Goal: Task Accomplishment & Management: Complete application form

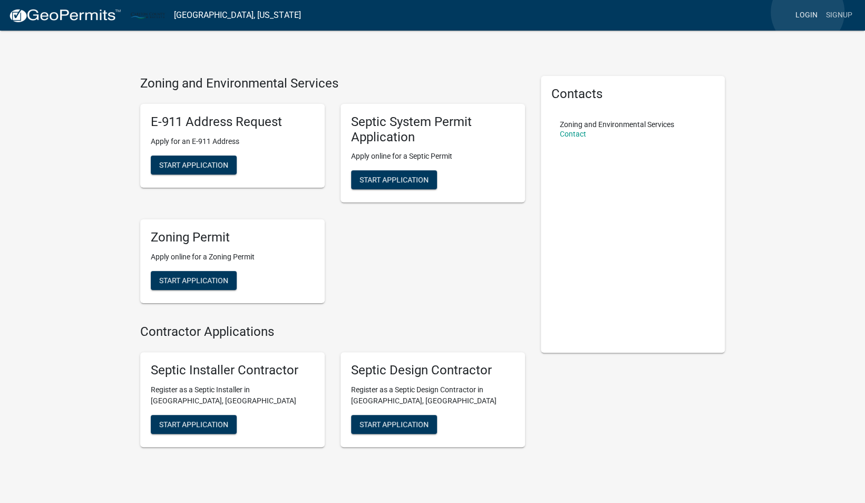
click at [808, 12] on link "Login" at bounding box center [806, 15] width 31 height 20
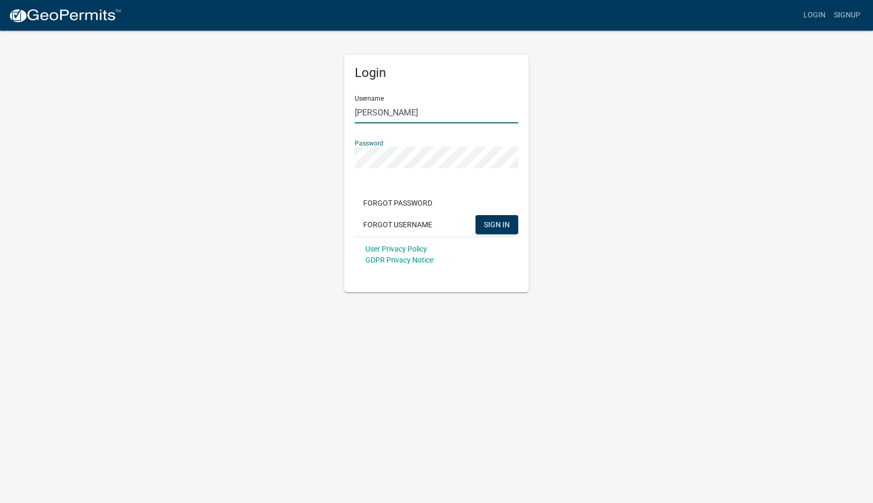
click at [380, 111] on input "[PERSON_NAME]" at bounding box center [436, 113] width 163 height 22
click at [184, 178] on div "Login Username [PERSON_NAME] Password Forgot Password Forgot Username SIGN IN U…" at bounding box center [436, 161] width 601 height 263
click at [395, 108] on input "devin sonterre" at bounding box center [436, 113] width 163 height 22
type input "ssonterre"
click at [497, 221] on span "SIGN IN" at bounding box center [497, 224] width 26 height 8
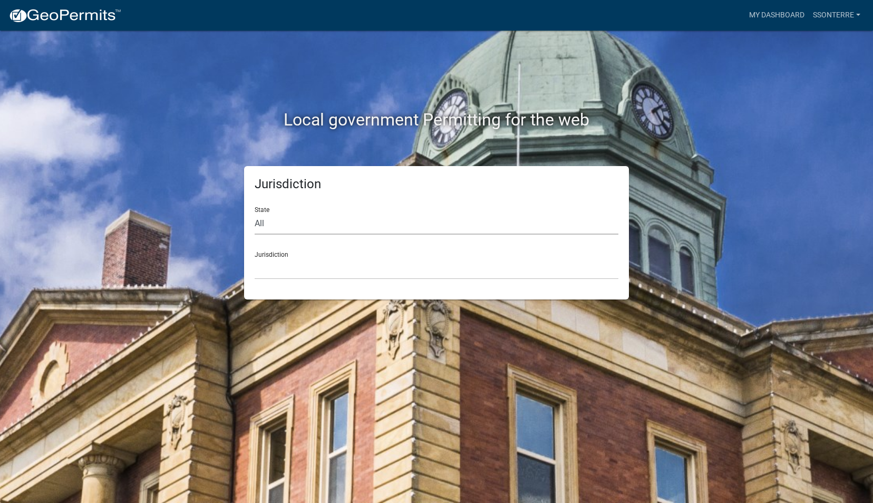
click at [264, 226] on select "All Colorado Georgia Indiana Iowa Kansas Minnesota Ohio South Carolina Wisconsin" at bounding box center [437, 224] width 364 height 22
select select "Minnesota"
click at [255, 213] on select "All Colorado Georgia Indiana Iowa Kansas Minnesota Ohio South Carolina Wisconsin" at bounding box center [437, 224] width 364 height 22
click at [274, 269] on select "Becker County, Minnesota Benton County, Minnesota Carlton County, Minnesota Cit…" at bounding box center [437, 269] width 364 height 22
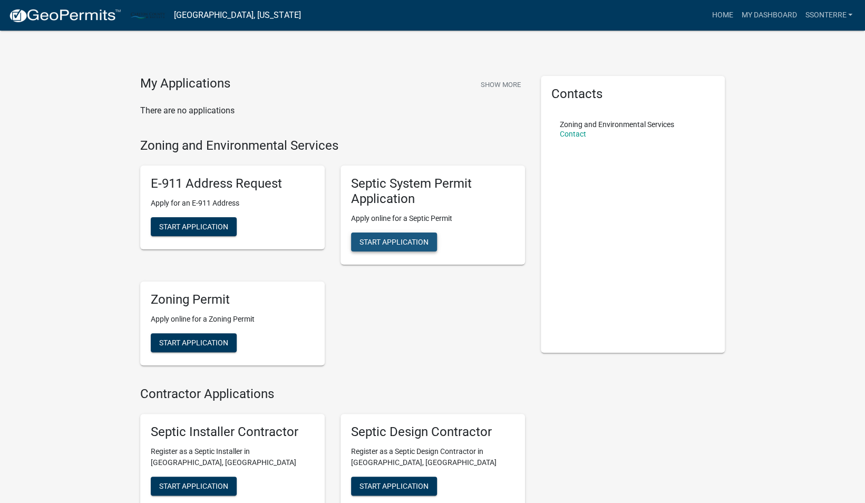
click at [374, 242] on span "Start Application" at bounding box center [394, 241] width 69 height 8
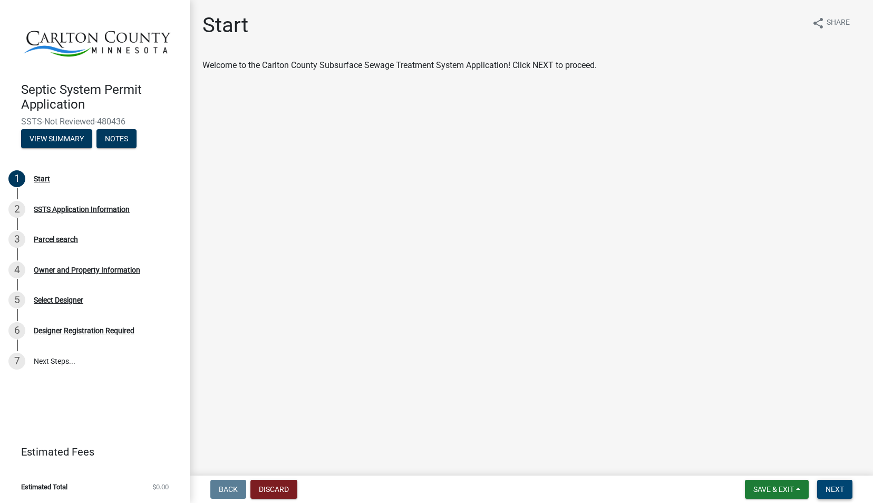
click at [829, 484] on button "Next" at bounding box center [834, 489] width 35 height 19
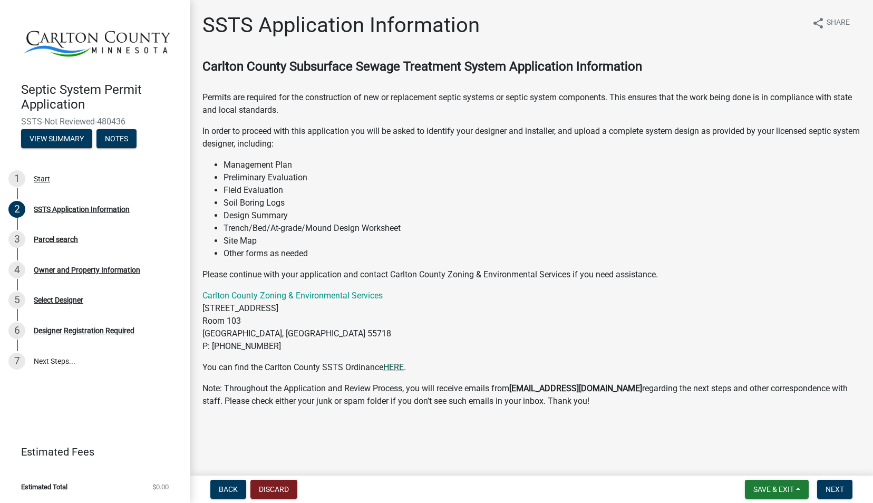
click at [397, 369] on link "HERE" at bounding box center [393, 367] width 21 height 10
click at [835, 490] on span "Next" at bounding box center [834, 489] width 18 height 8
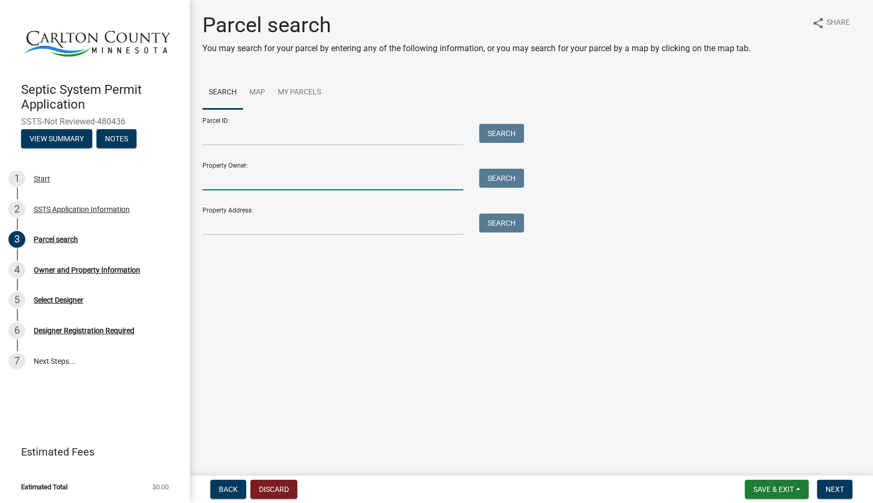
click at [332, 179] on input "Property Owner:" at bounding box center [332, 180] width 261 height 22
type input "scott sonterre"
type input "96-010-5400"
type input "1161 Dahlman Rd"
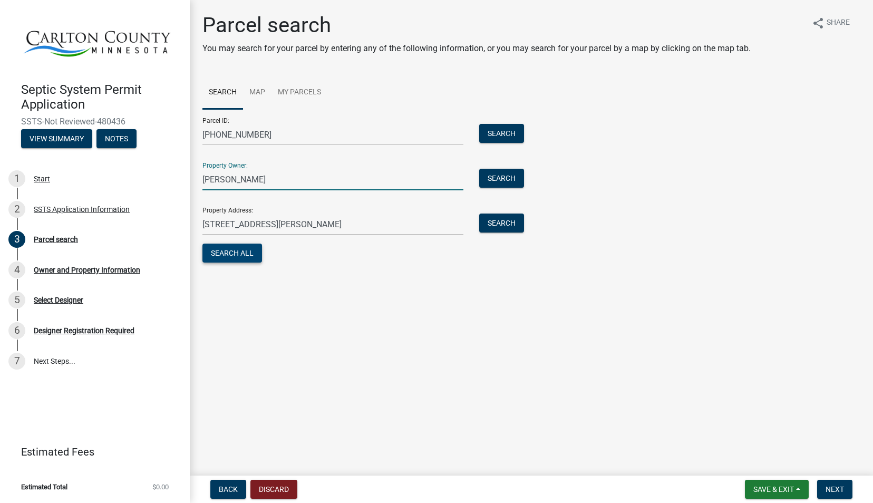
click at [242, 257] on button "Search All" at bounding box center [232, 253] width 60 height 19
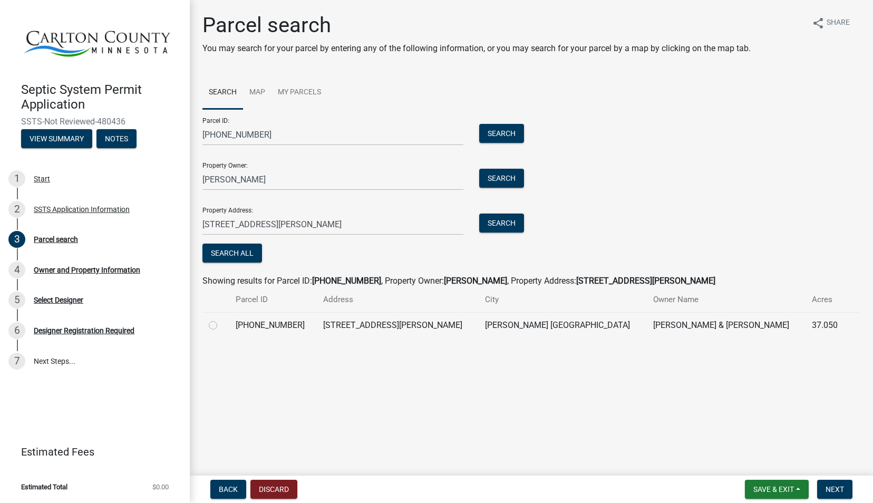
click at [221, 319] on label at bounding box center [221, 319] width 0 height 0
click at [221, 326] on input "radio" at bounding box center [224, 322] width 7 height 7
radio input "true"
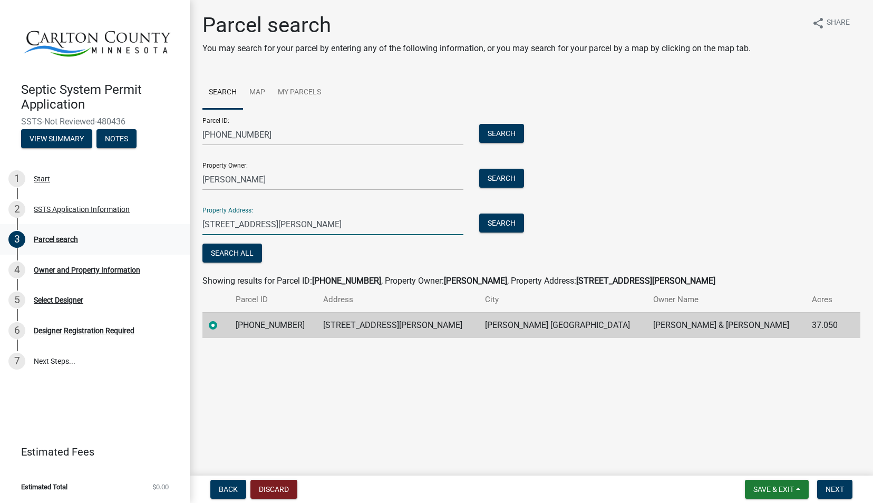
drag, startPoint x: 277, startPoint y: 228, endPoint x: 188, endPoint y: 228, distance: 89.1
click at [188, 228] on div "Septic System Permit Application SSTS-Not Reviewed-480436 View Summary Notes 1 …" at bounding box center [436, 251] width 873 height 503
type input "1121 dahlman rd"
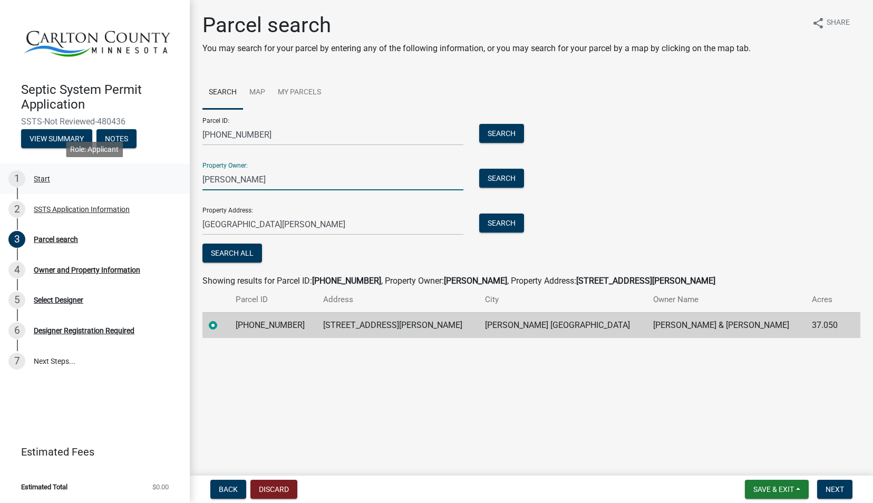
drag, startPoint x: 335, startPoint y: 178, endPoint x: 171, endPoint y: 179, distance: 164.5
click at [171, 179] on div "Septic System Permit Application SSTS-Not Reviewed-480436 View Summary Notes 1 …" at bounding box center [436, 251] width 873 height 503
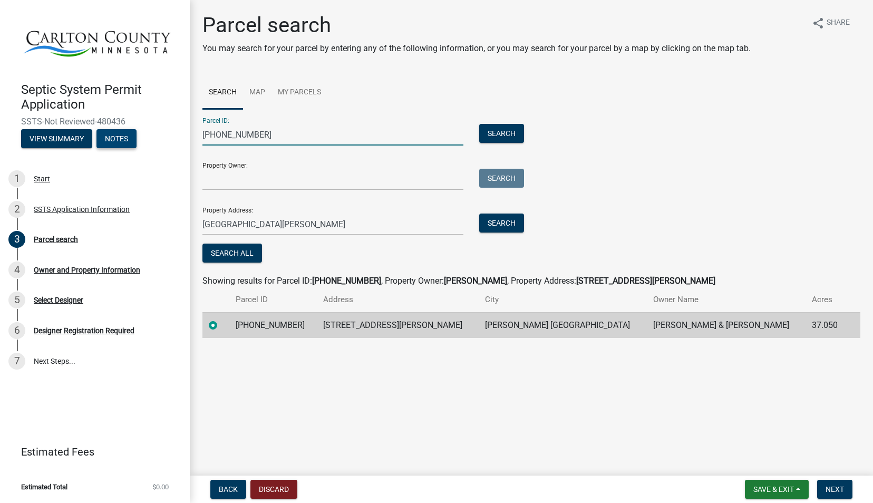
drag, startPoint x: 270, startPoint y: 132, endPoint x: 133, endPoint y: 132, distance: 137.1
click at [133, 132] on div "Septic System Permit Application SSTS-Not Reviewed-480436 View Summary Notes 1 …" at bounding box center [436, 251] width 873 height 503
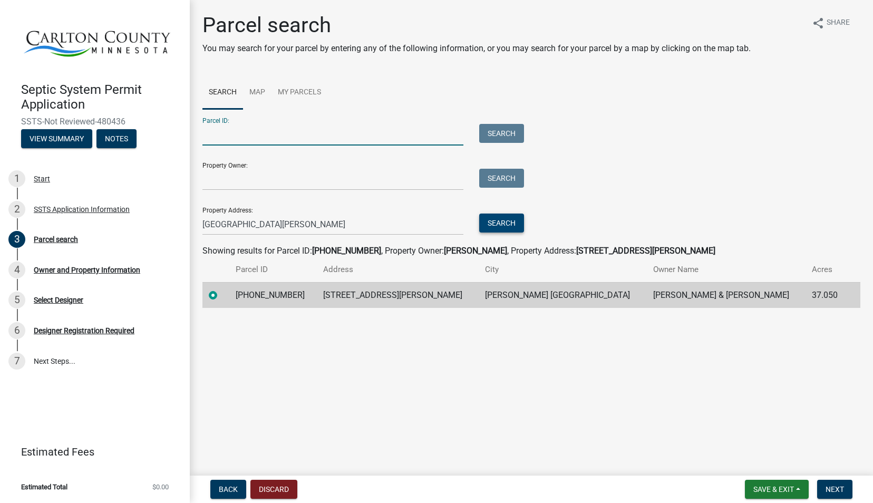
click at [494, 220] on button "Search" at bounding box center [501, 222] width 45 height 19
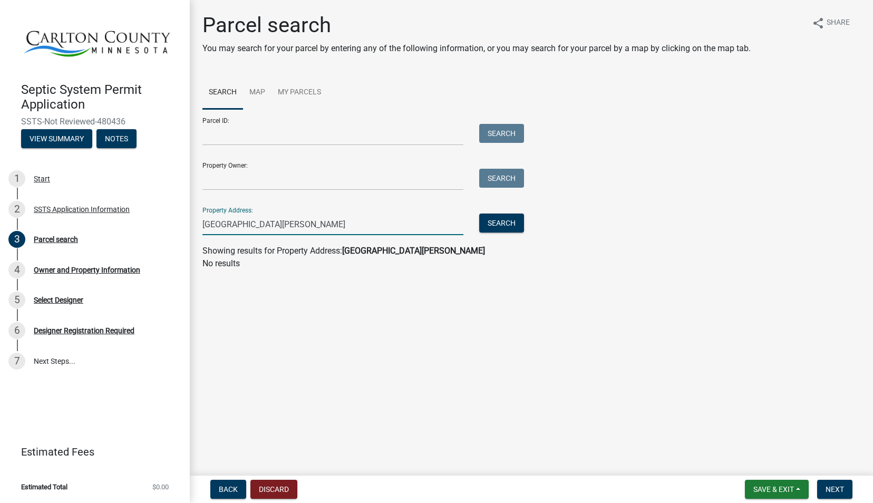
drag, startPoint x: 274, startPoint y: 226, endPoint x: 193, endPoint y: 226, distance: 81.2
click at [193, 226] on div "Parcel search You may search for your parcel by entering any of the following i…" at bounding box center [531, 146] width 683 height 267
click at [273, 177] on input "Property Owner:" at bounding box center [332, 180] width 261 height 22
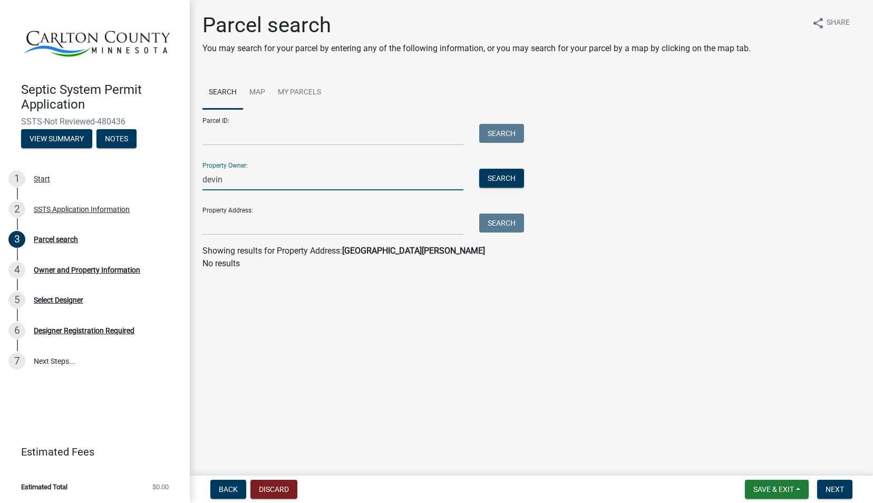
type input "devin sonterre"
click at [511, 180] on button "Search" at bounding box center [501, 178] width 45 height 19
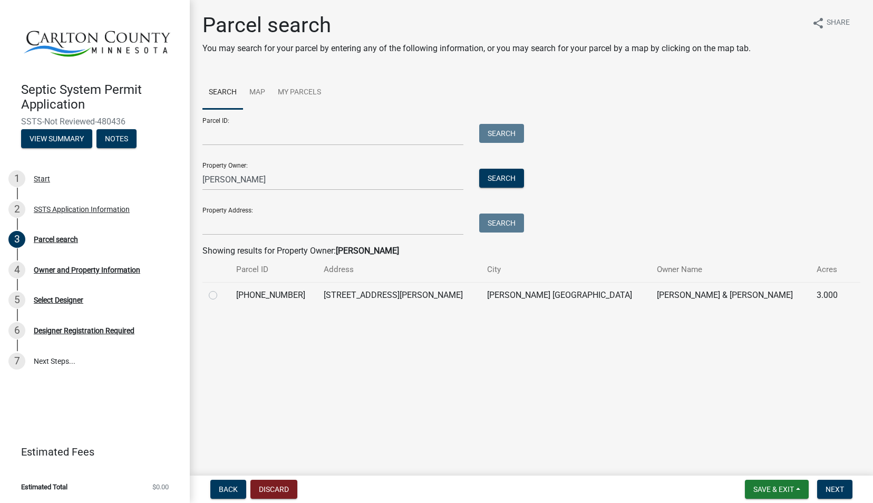
click at [221, 289] on label at bounding box center [221, 289] width 0 height 0
click at [221, 295] on input "radio" at bounding box center [224, 292] width 7 height 7
radio input "true"
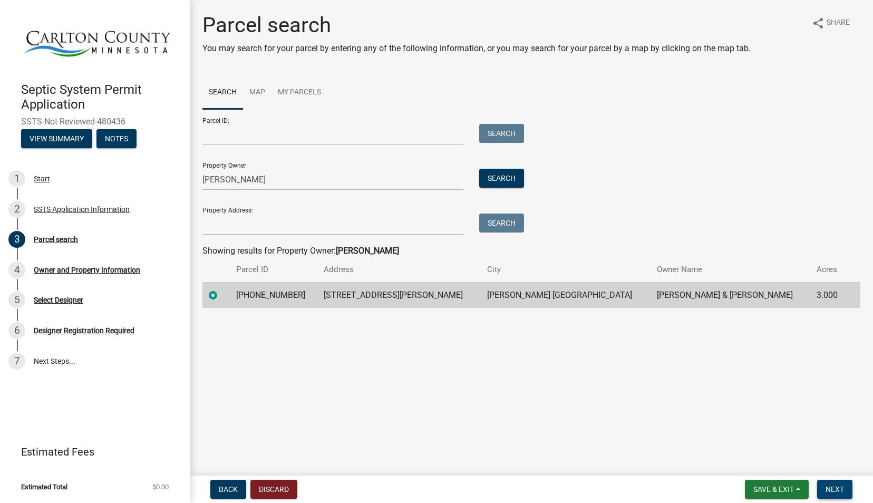
click at [834, 490] on span "Next" at bounding box center [834, 489] width 18 height 8
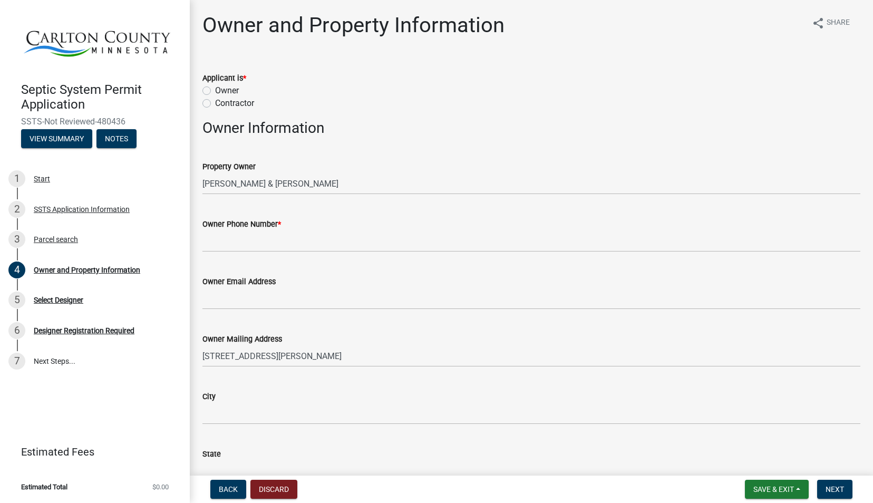
click at [215, 92] on label "Owner" at bounding box center [227, 90] width 24 height 13
click at [215, 91] on input "Owner" at bounding box center [218, 87] width 7 height 7
radio input "true"
click at [280, 244] on input "Owner Phone Number *" at bounding box center [531, 241] width 658 height 22
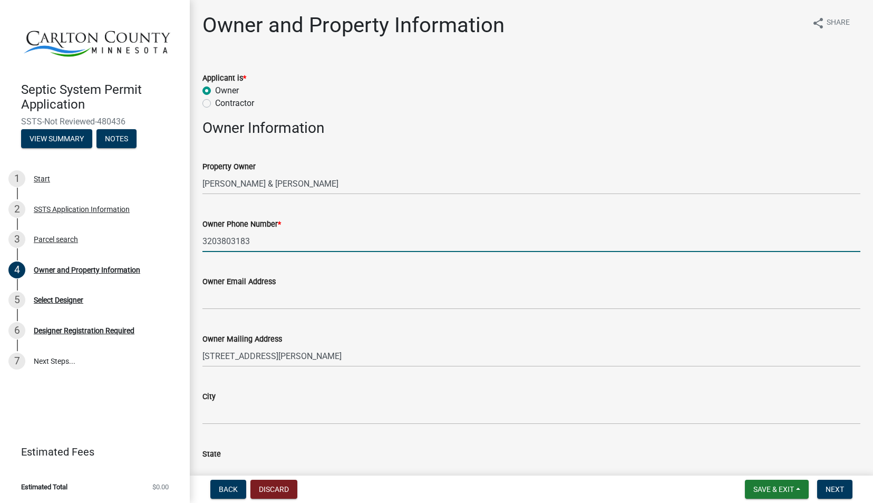
type input "3203803183"
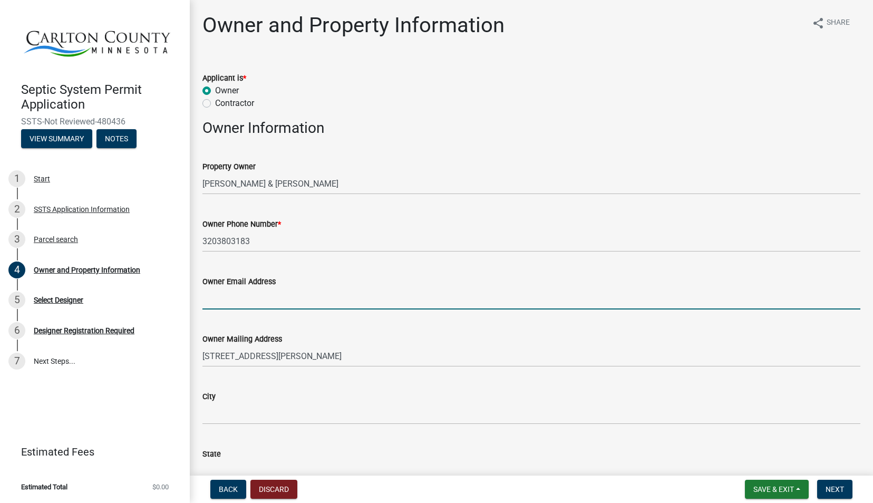
click at [215, 295] on input "Owner Email Address" at bounding box center [531, 299] width 658 height 22
type input "i"
type input "devin.sonterre@us.stores.mcd.com"
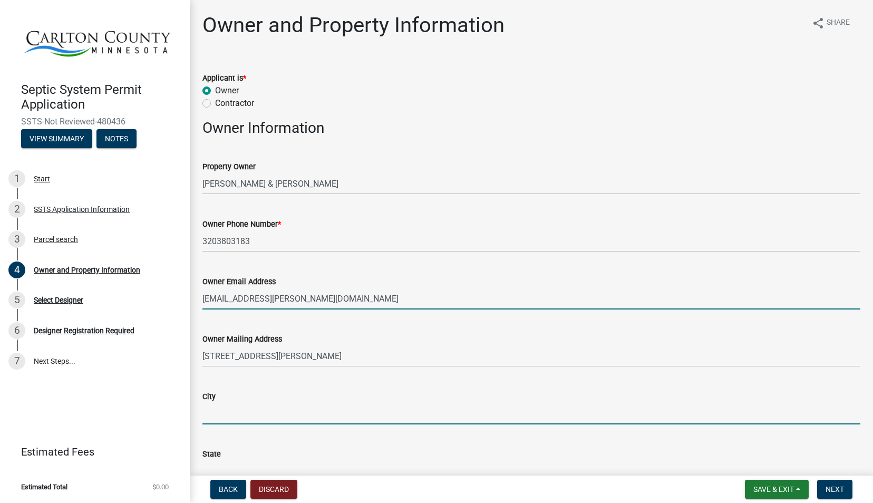
type input "Cook"
type input "MN"
type input "55723"
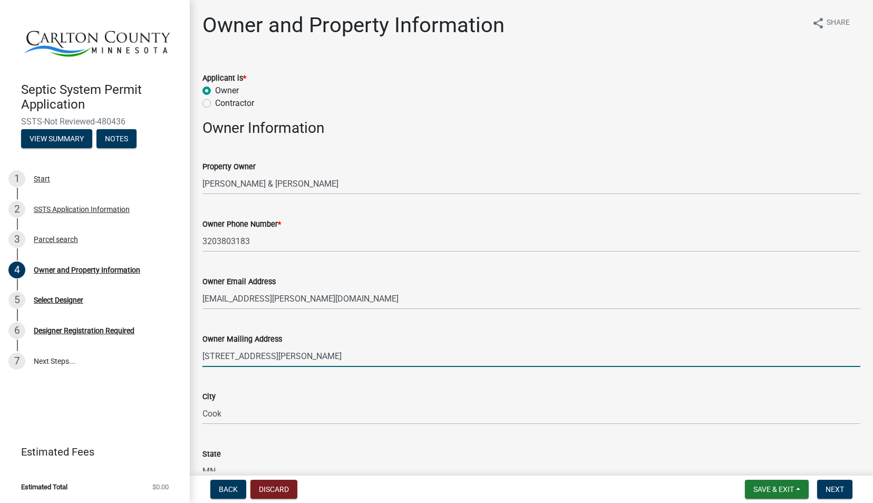
drag, startPoint x: 218, startPoint y: 357, endPoint x: 234, endPoint y: 362, distance: 16.5
click at [218, 357] on input "1161 DAHLMAN RD" at bounding box center [531, 356] width 658 height 22
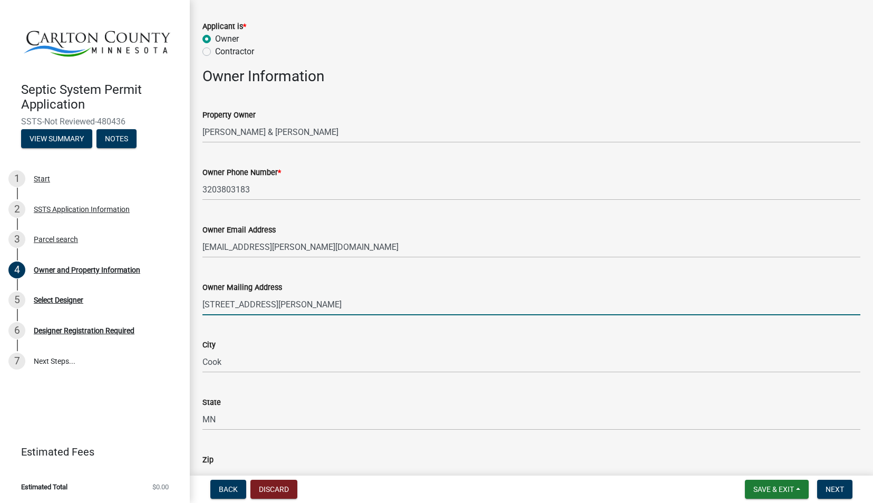
scroll to position [53, 0]
type input "1211 DAHLMAN RD"
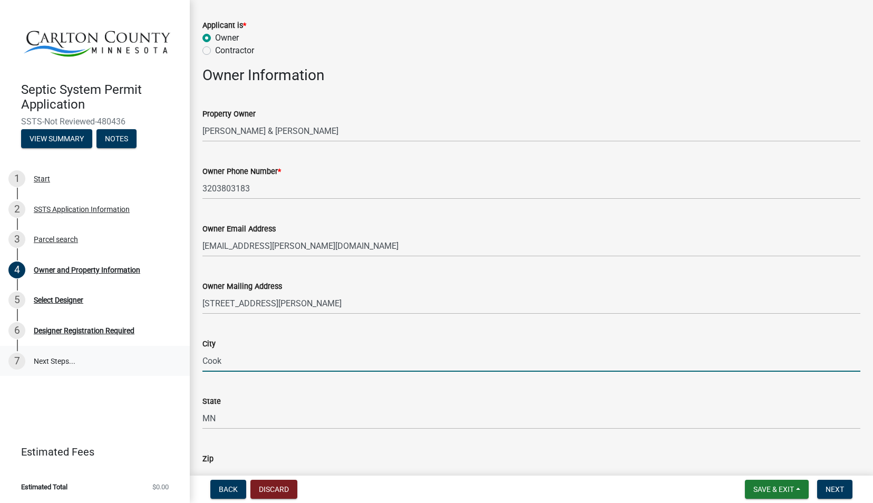
drag, startPoint x: 274, startPoint y: 358, endPoint x: 67, endPoint y: 352, distance: 207.3
click at [68, 352] on div "Septic System Permit Application SSTS-Not Reviewed-480436 View Summary Notes 1 …" at bounding box center [436, 251] width 873 height 503
type input "CROMWELL"
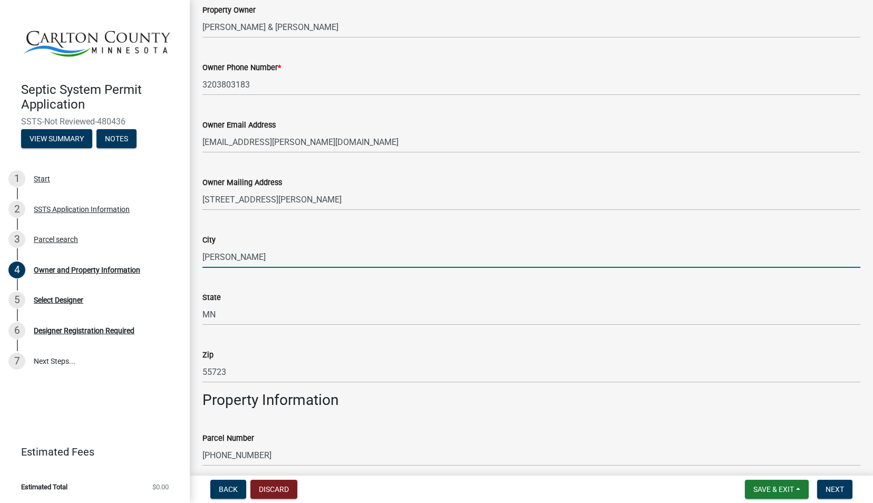
scroll to position [158, 0]
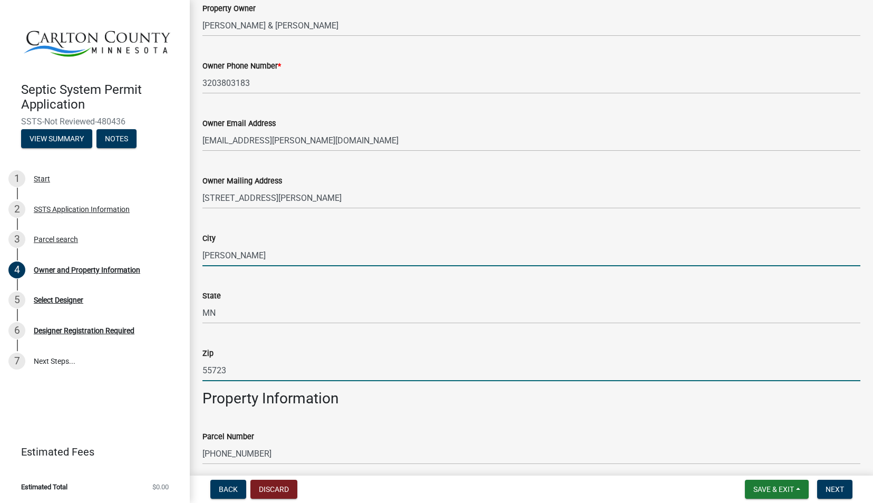
click at [244, 368] on input "55723" at bounding box center [531, 371] width 658 height 22
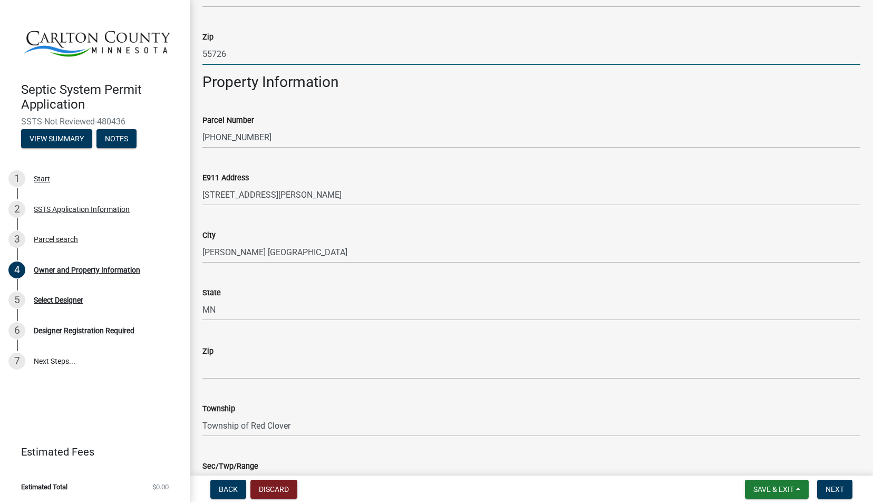
scroll to position [527, 0]
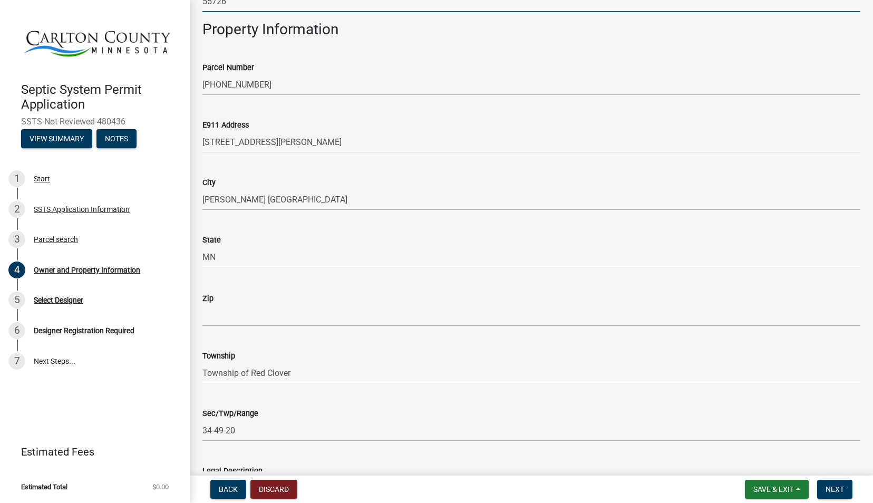
type input "55726"
click at [265, 319] on input "Zip" at bounding box center [531, 316] width 658 height 22
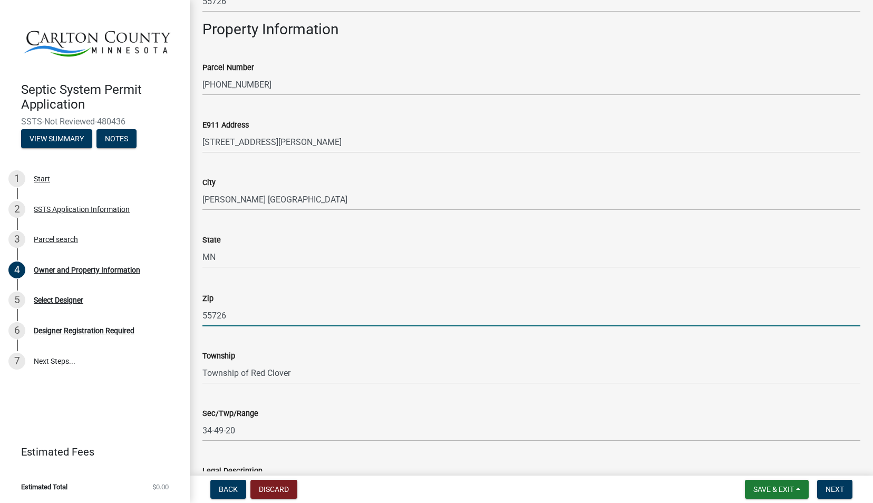
type input "55726"
click at [267, 284] on div "Zip 55726" at bounding box center [531, 301] width 658 height 49
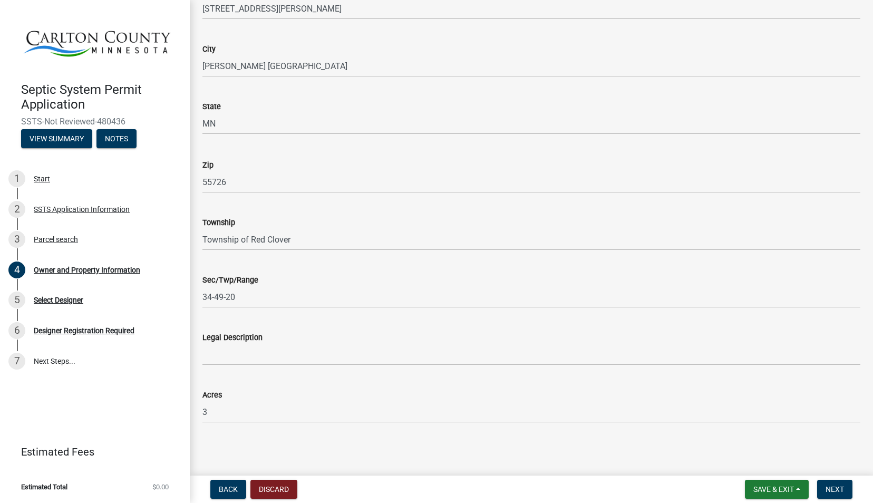
scroll to position [662, 0]
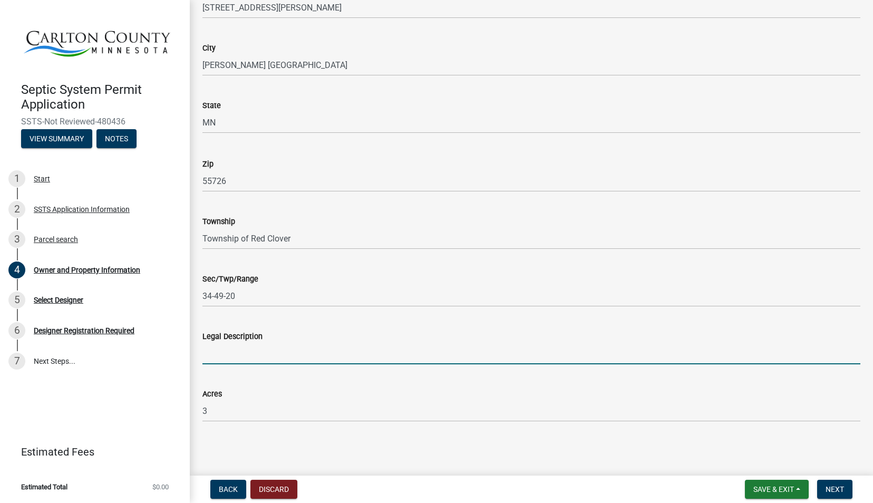
click at [233, 361] on input "Legal Description" at bounding box center [531, 354] width 658 height 22
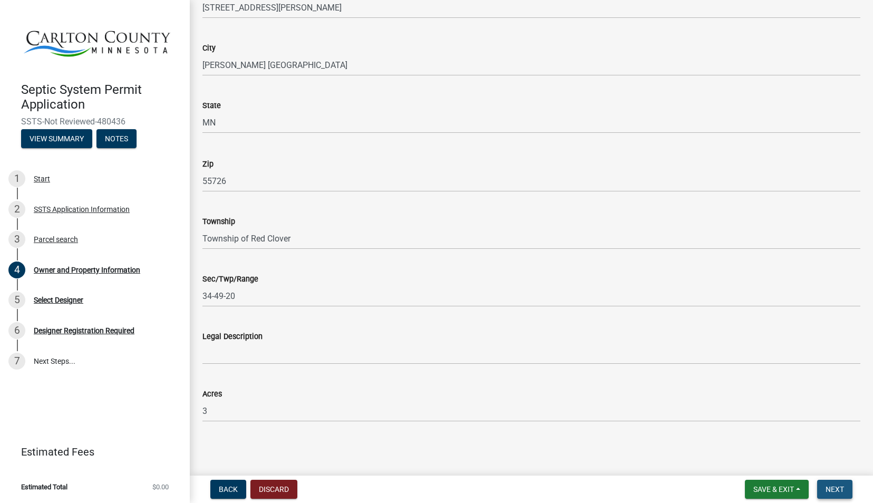
click at [838, 492] on span "Next" at bounding box center [834, 489] width 18 height 8
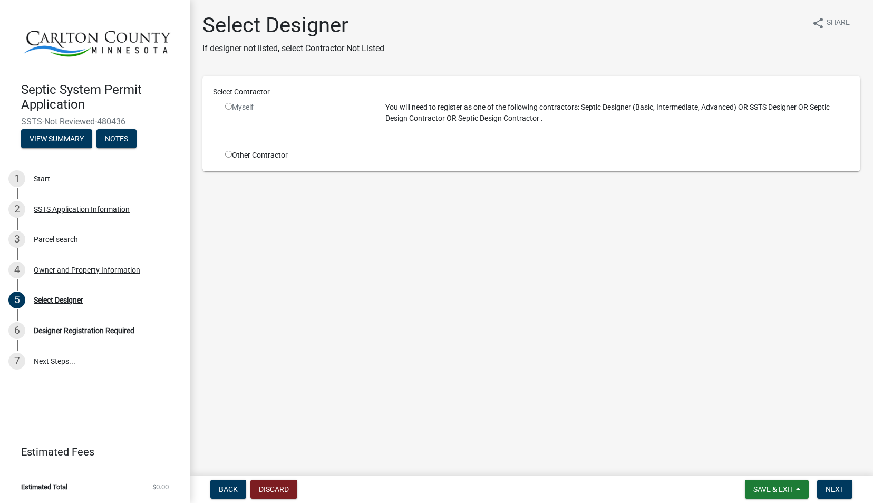
click at [227, 108] on input "radio" at bounding box center [228, 106] width 7 height 7
click at [232, 104] on div "Myself" at bounding box center [297, 107] width 144 height 11
click at [229, 109] on input "radio" at bounding box center [228, 106] width 7 height 7
click at [228, 109] on input "radio" at bounding box center [228, 106] width 7 height 7
click at [243, 112] on div "Myself" at bounding box center [297, 107] width 144 height 11
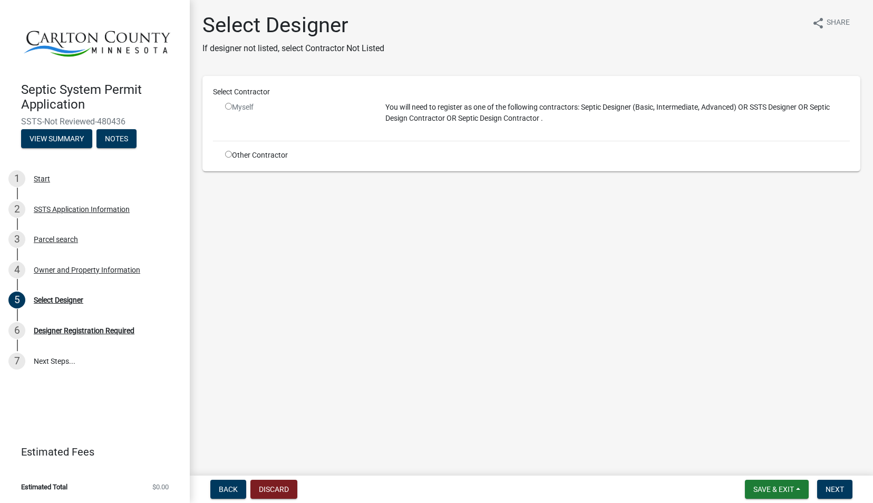
click at [231, 108] on input "radio" at bounding box center [228, 106] width 7 height 7
radio input "false"
click at [229, 156] on input "radio" at bounding box center [228, 154] width 7 height 7
radio input "true"
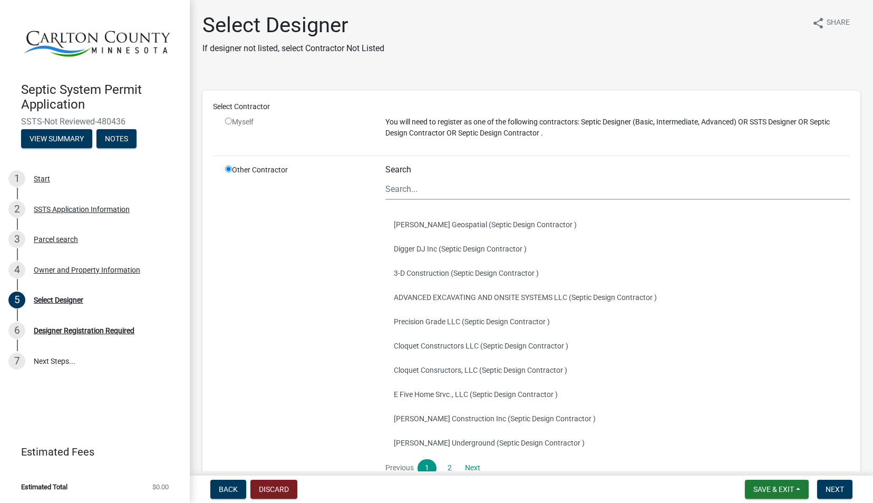
scroll to position [53, 0]
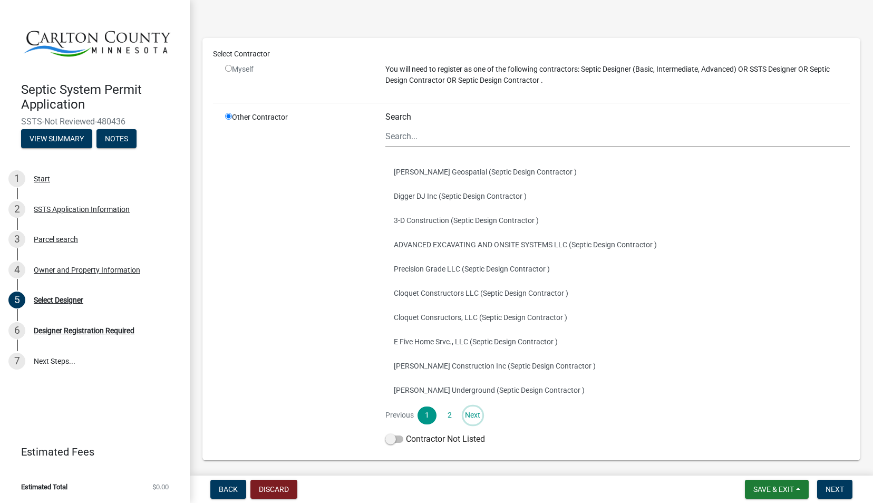
click at [466, 419] on link "Next" at bounding box center [472, 415] width 19 height 18
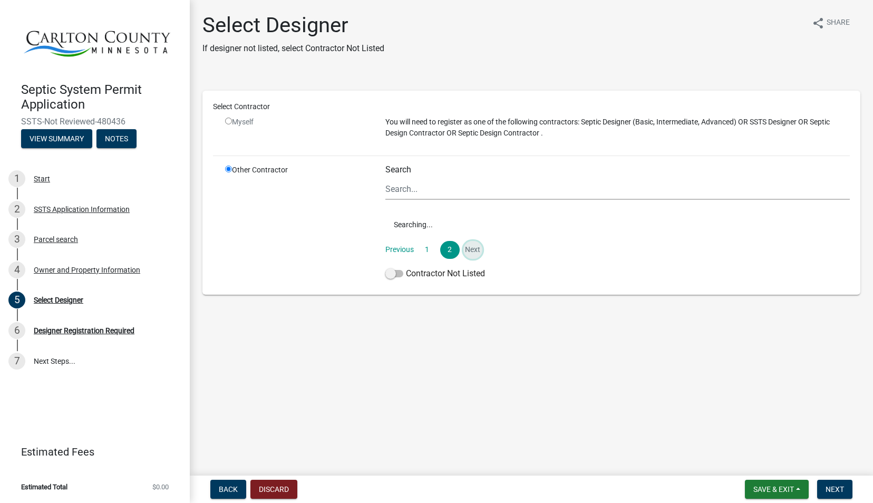
scroll to position [0, 0]
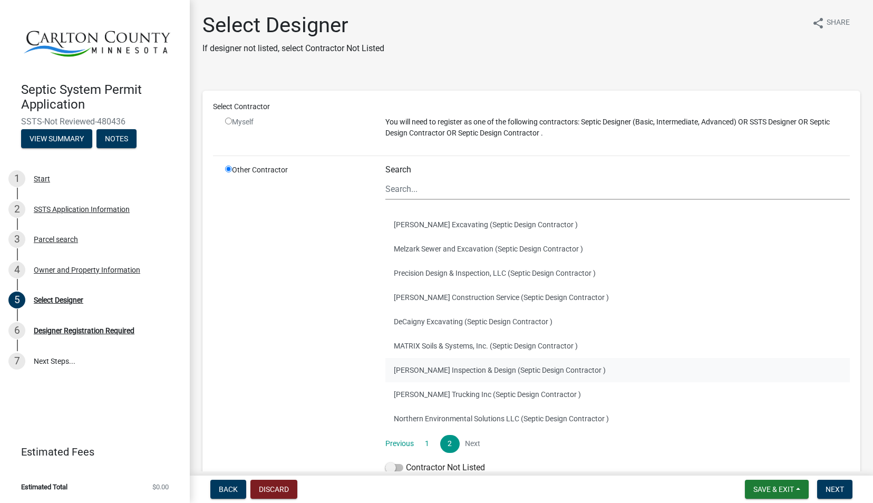
click at [440, 375] on button "Roger Hurd Inspection & Design (Septic Design Contractor )" at bounding box center [617, 370] width 464 height 24
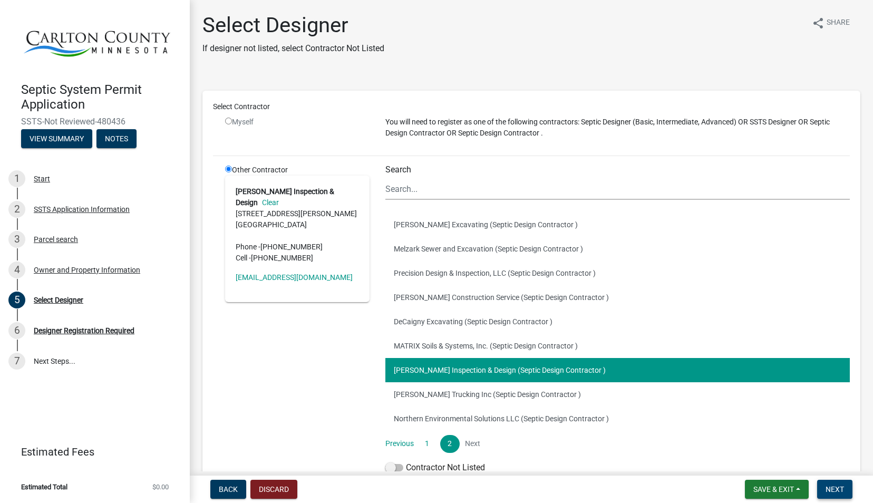
click at [836, 489] on span "Next" at bounding box center [834, 489] width 18 height 8
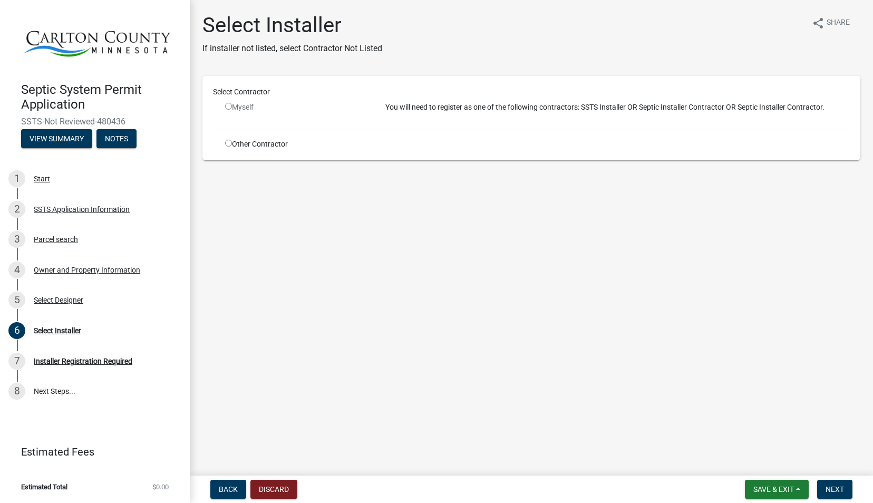
click at [229, 105] on input "radio" at bounding box center [228, 106] width 7 height 7
click at [231, 110] on input "radio" at bounding box center [228, 106] width 7 height 7
radio input "false"
click at [247, 150] on div "Select Contractor Myself You will need to register as one of the following cont…" at bounding box center [531, 118] width 658 height 84
click at [248, 145] on div "Other Contractor" at bounding box center [297, 144] width 160 height 11
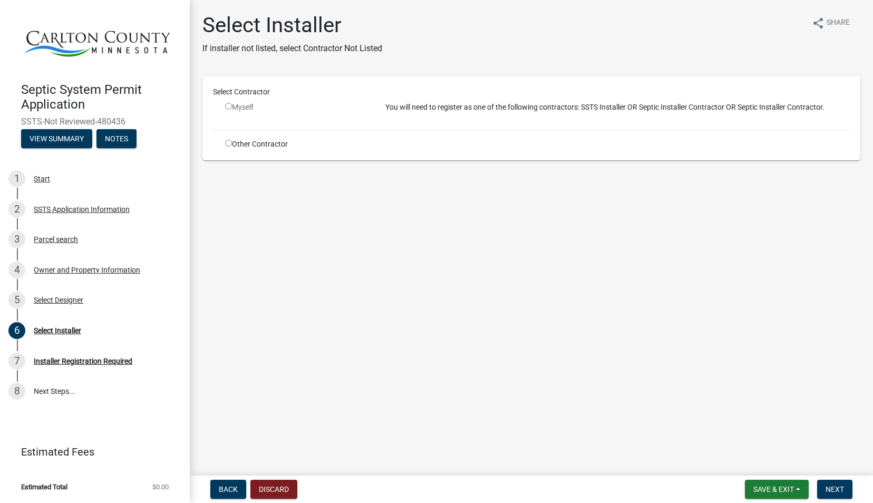
click at [229, 146] on input "radio" at bounding box center [228, 143] width 7 height 7
radio input "true"
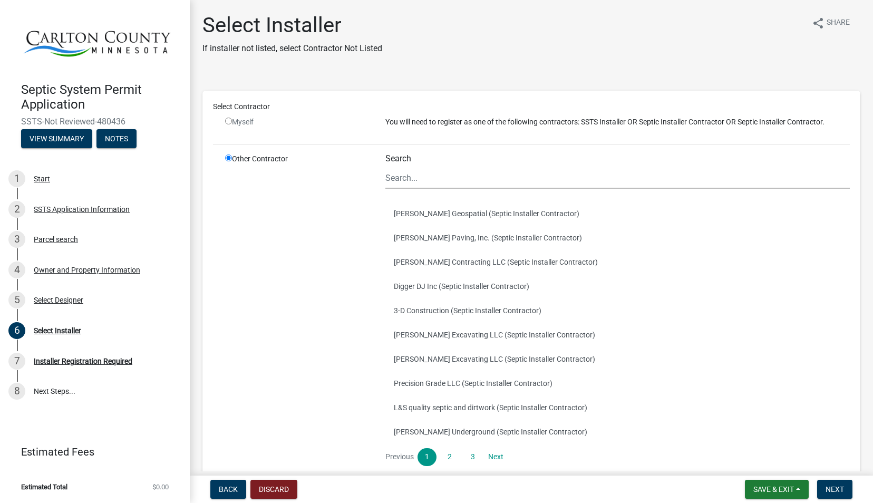
click at [231, 123] on input "radio" at bounding box center [228, 121] width 7 height 7
radio input "false"
radio input "true"
click at [230, 122] on input "radio" at bounding box center [228, 121] width 7 height 7
radio input "false"
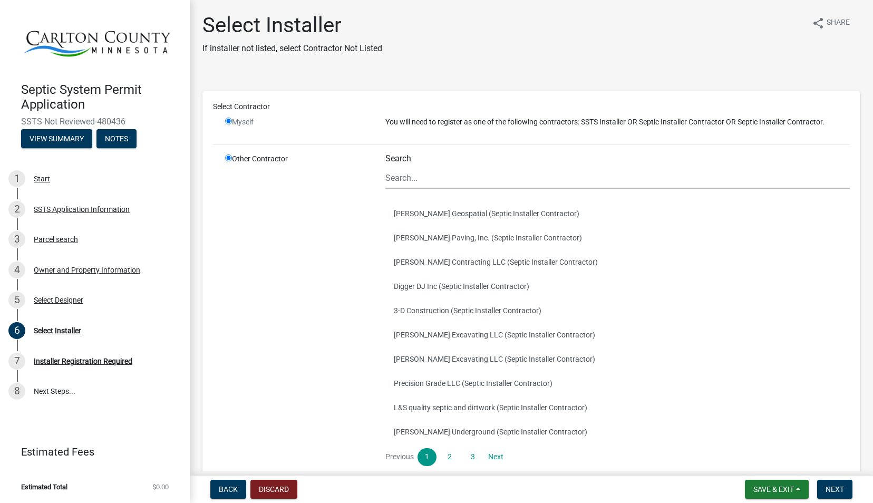
radio input "true"
click at [76, 213] on div "SSTS Application Information" at bounding box center [82, 209] width 96 height 7
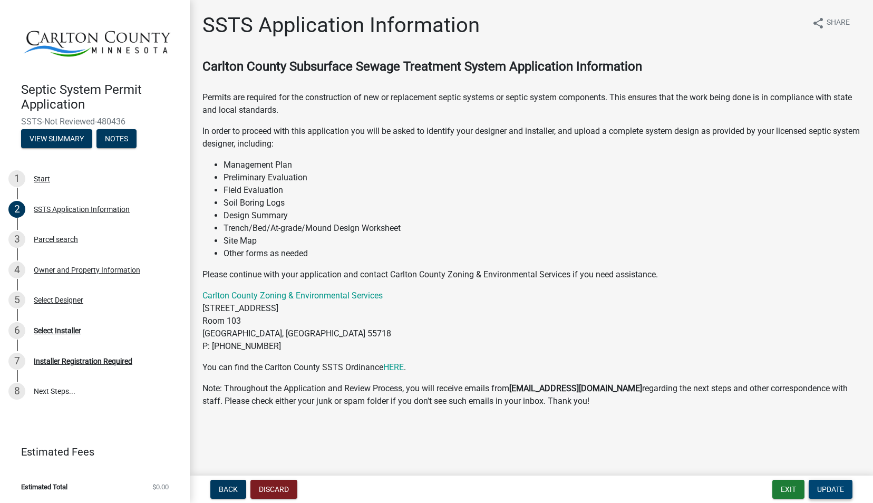
click at [837, 491] on span "Update" at bounding box center [830, 489] width 27 height 8
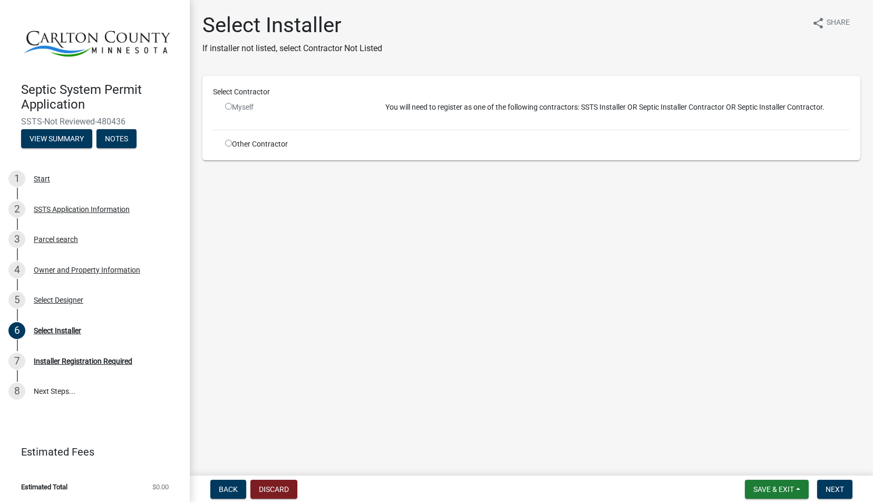
click at [230, 108] on input "radio" at bounding box center [228, 106] width 7 height 7
radio input "false"
click at [244, 110] on div "Myself" at bounding box center [297, 107] width 144 height 11
click at [230, 144] on input "radio" at bounding box center [228, 143] width 7 height 7
radio input "true"
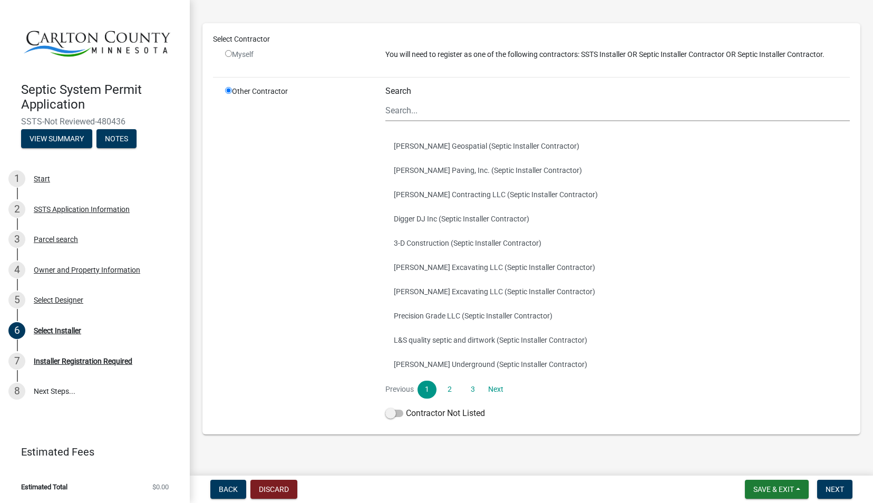
scroll to position [80, 0]
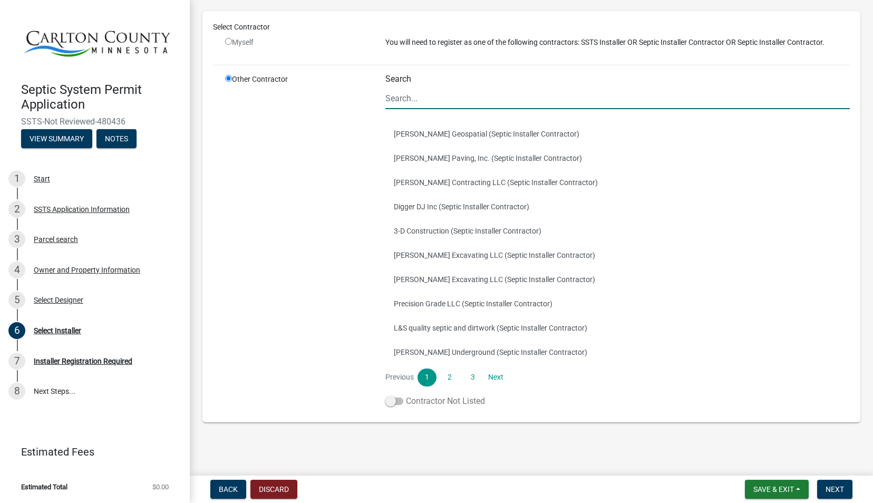
click at [386, 405] on span at bounding box center [394, 400] width 18 height 7
click at [406, 395] on input "Contractor Not Listed" at bounding box center [406, 395] width 0 height 0
click at [840, 487] on span "Next" at bounding box center [834, 489] width 18 height 8
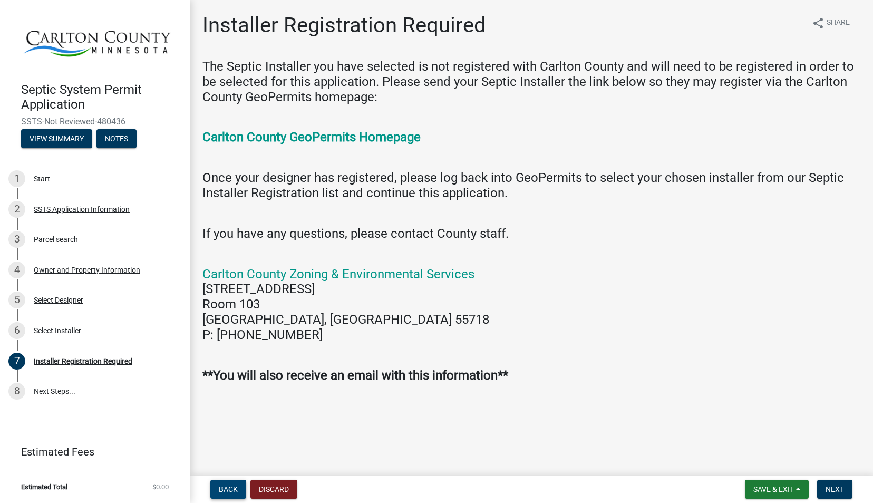
click at [232, 489] on span "Back" at bounding box center [228, 489] width 19 height 8
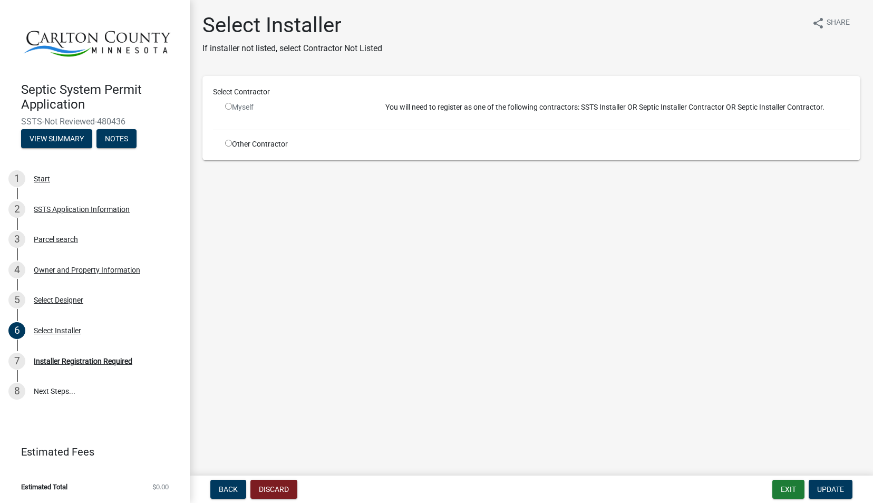
click at [231, 108] on input "radio" at bounding box center [228, 106] width 7 height 7
click at [230, 108] on input "radio" at bounding box center [228, 106] width 7 height 7
click at [269, 105] on div "Myself" at bounding box center [297, 107] width 144 height 11
click at [230, 110] on div "Myself" at bounding box center [297, 107] width 144 height 11
click at [230, 105] on input "radio" at bounding box center [228, 106] width 7 height 7
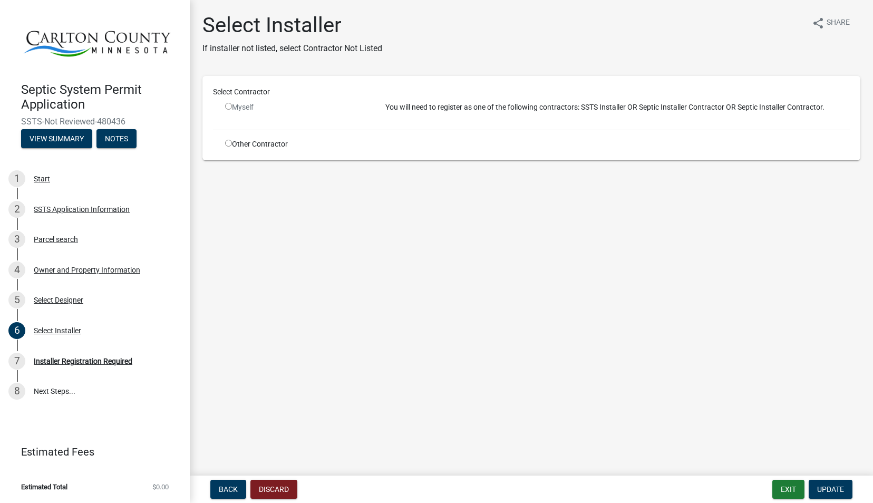
click at [230, 105] on input "radio" at bounding box center [228, 106] width 7 height 7
radio input "false"
drag, startPoint x: 628, startPoint y: 107, endPoint x: 582, endPoint y: 110, distance: 46.5
click at [582, 110] on p "You will need to register as one of the following contractors: SSTS Installer O…" at bounding box center [617, 107] width 464 height 11
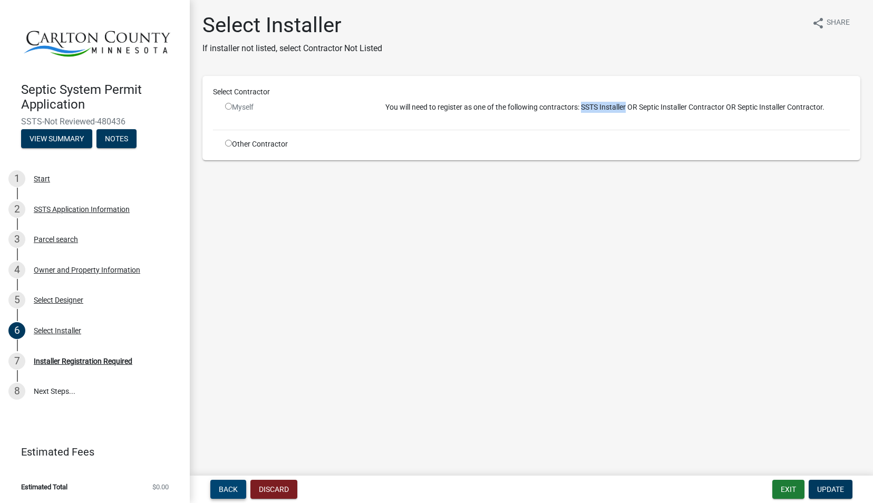
click at [227, 487] on span "Back" at bounding box center [228, 489] width 19 height 8
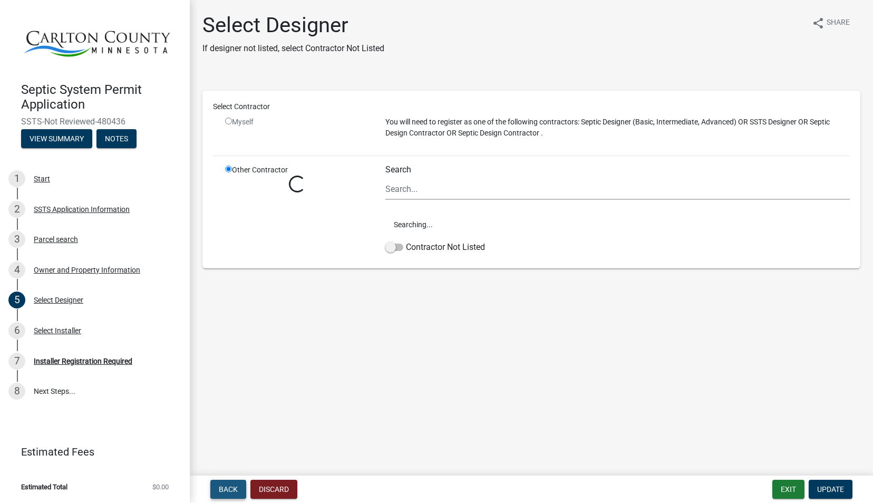
click at [221, 493] on span "Back" at bounding box center [228, 489] width 19 height 8
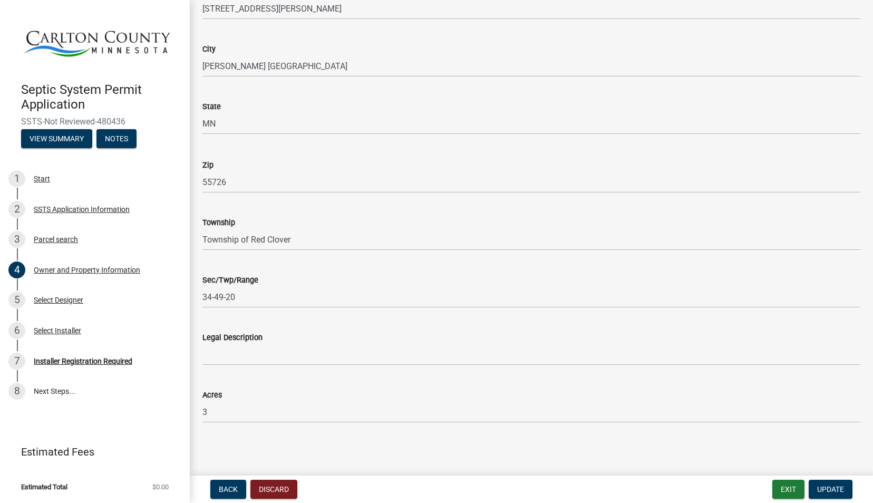
scroll to position [662, 0]
click at [248, 297] on input "34-49-20" at bounding box center [531, 296] width 658 height 22
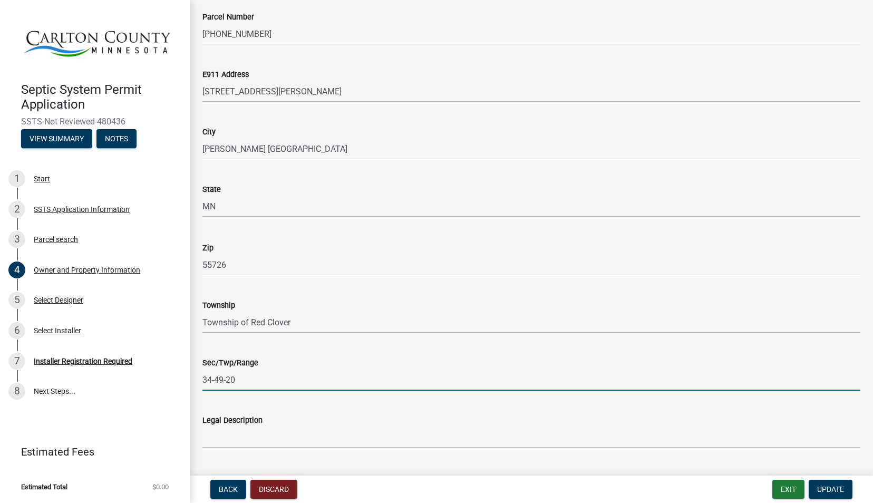
scroll to position [451, 0]
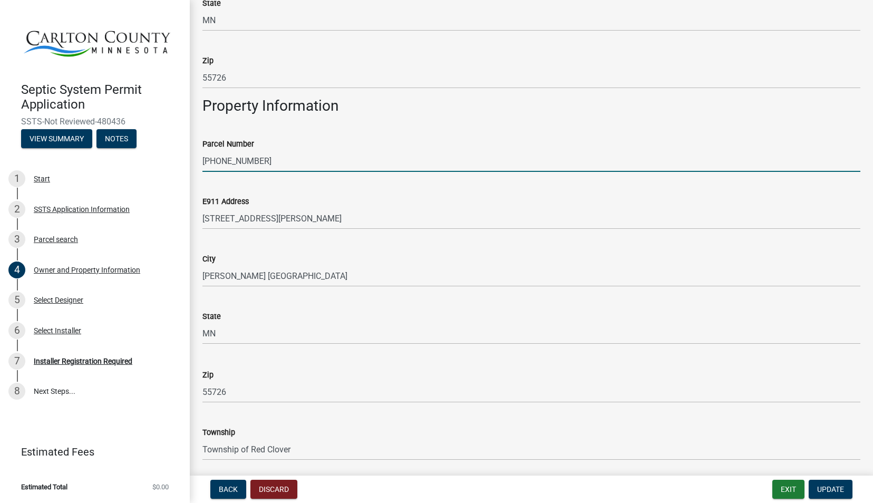
click at [260, 159] on input "96-010-5405" at bounding box center [531, 161] width 658 height 22
click at [288, 162] on input "96-010-5405" at bounding box center [531, 161] width 658 height 22
